Goal: Navigation & Orientation: Find specific page/section

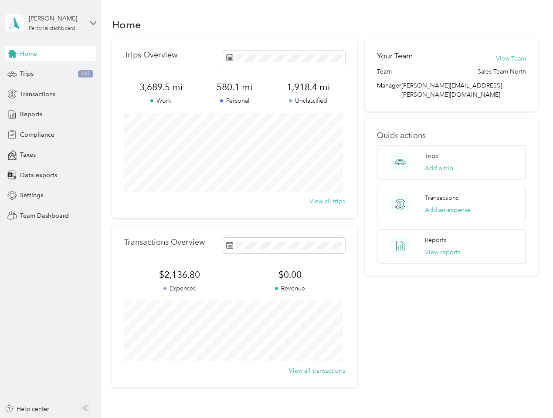
click at [276, 209] on div "Trips Overview 3,689.5 mi Work 580.1 mi Personal 1,918.4 mi Unclassified View a…" at bounding box center [234, 128] width 245 height 180
click at [51, 23] on div "[PERSON_NAME]" at bounding box center [56, 18] width 54 height 9
click at [51, 54] on div "You’re signed in as [PERSON_NAME][EMAIL_ADDRESS][PERSON_NAME][DOMAIN_NAME] Team…" at bounding box center [146, 76] width 282 height 89
click at [12, 54] on div "You’re signed in as [PERSON_NAME][EMAIL_ADDRESS][PERSON_NAME][DOMAIN_NAME] Team…" at bounding box center [146, 76] width 282 height 89
click at [51, 74] on div "Trips 141" at bounding box center [50, 74] width 91 height 16
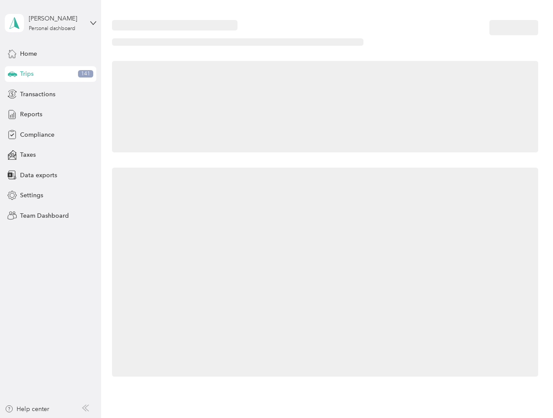
click at [12, 74] on icon at bounding box center [12, 73] width 9 height 4
click at [51, 94] on span "Transactions" at bounding box center [37, 94] width 35 height 9
click at [12, 94] on icon at bounding box center [12, 94] width 10 height 10
click at [51, 115] on div "Reports" at bounding box center [50, 115] width 91 height 16
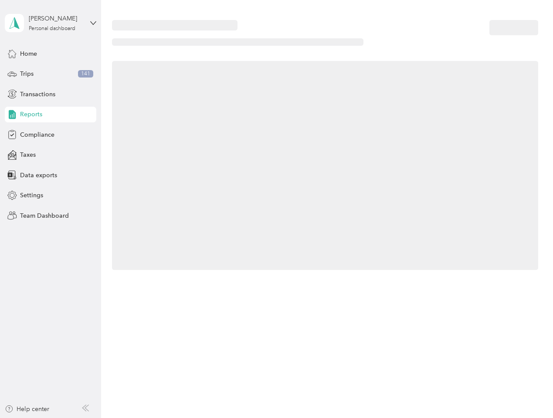
click at [12, 115] on icon at bounding box center [12, 115] width 10 height 10
